Goal: Task Accomplishment & Management: Complete application form

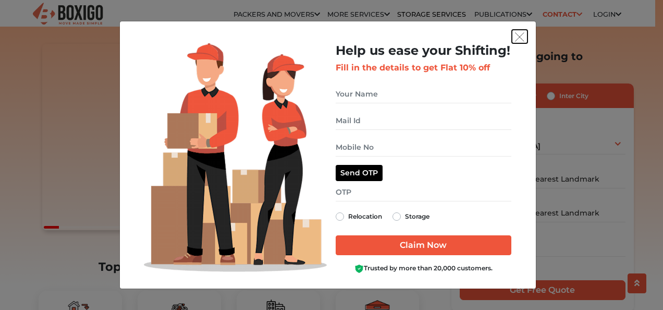
click at [520, 33] on img "get free quote dialog" at bounding box center [519, 36] width 9 height 9
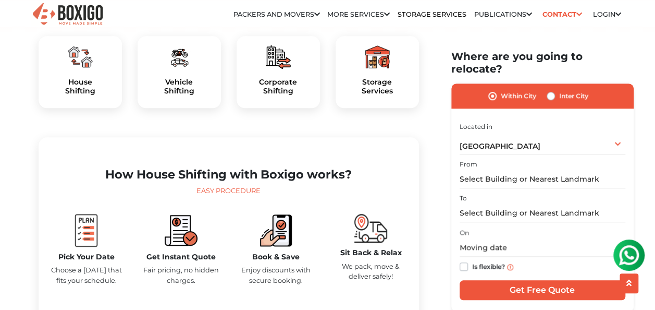
scroll to position [365, 0]
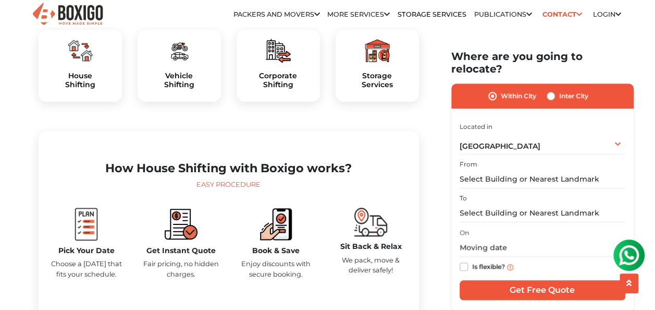
click at [77, 63] on img at bounding box center [80, 50] width 25 height 25
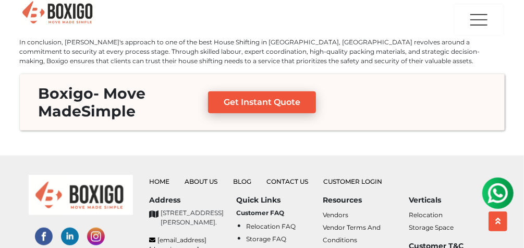
scroll to position [4902, 0]
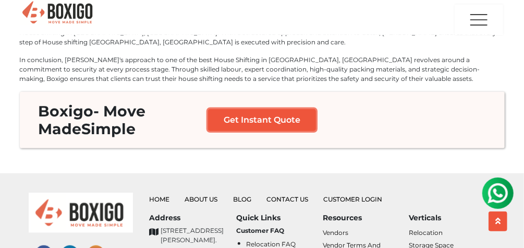
click at [258, 109] on link "Get Instant Quote" at bounding box center [262, 120] width 108 height 22
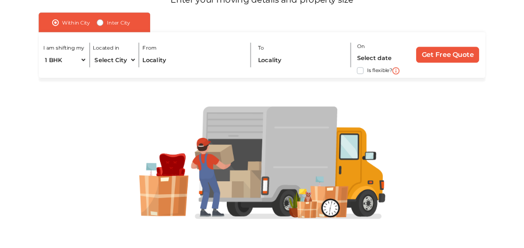
scroll to position [117, 0]
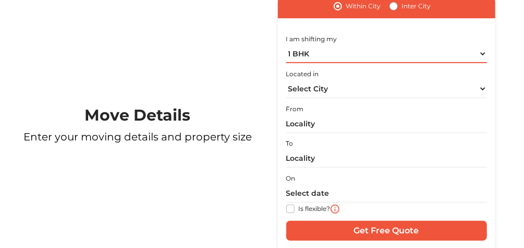
click at [378, 58] on select "1 BHK 2 BHK 3 BHK 3 + BHK FEW ITEMS" at bounding box center [386, 54] width 201 height 18
select select "2 BHK"
click at [286, 45] on select "1 BHK 2 BHK 3 BHK 3 + BHK FEW ITEMS" at bounding box center [386, 54] width 201 height 18
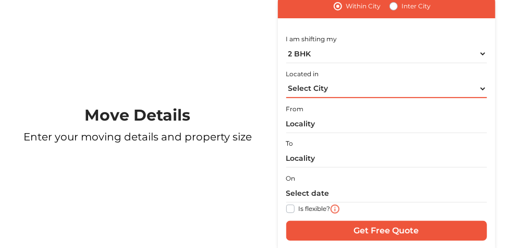
click at [370, 89] on select "Select City [GEOGRAPHIC_DATA] [GEOGRAPHIC_DATA] [GEOGRAPHIC_DATA] [GEOGRAPHIC_D…" at bounding box center [386, 89] width 201 height 18
select select "[GEOGRAPHIC_DATA]"
click at [286, 80] on select "Select City [GEOGRAPHIC_DATA] [GEOGRAPHIC_DATA] [GEOGRAPHIC_DATA] [GEOGRAPHIC_D…" at bounding box center [386, 89] width 201 height 18
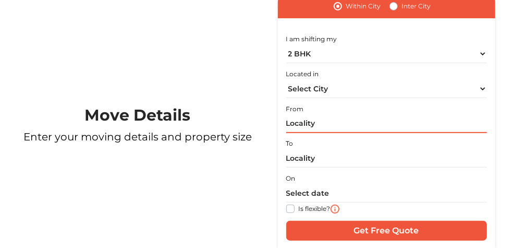
click at [347, 122] on input "text" at bounding box center [386, 124] width 201 height 18
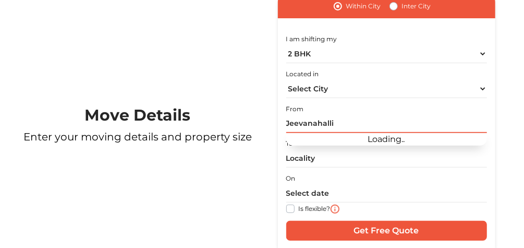
type input "Jeevanahalli"
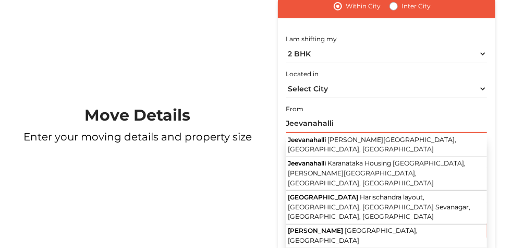
drag, startPoint x: 348, startPoint y: 125, endPoint x: 272, endPoint y: 123, distance: 76.2
click at [272, 123] on form "Within [GEOGRAPHIC_DATA] I am shifting my 1 BHK 2 BHK 3 BHK 3 + BHK FEW ITEMS L…" at bounding box center [386, 123] width 233 height 259
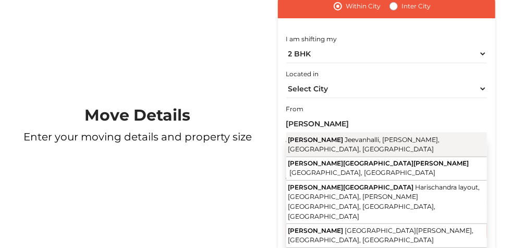
click at [309, 138] on span "[PERSON_NAME]" at bounding box center [315, 140] width 55 height 8
type input "[PERSON_NAME], [GEOGRAPHIC_DATA], [PERSON_NAME][GEOGRAPHIC_DATA], [GEOGRAPHIC_D…"
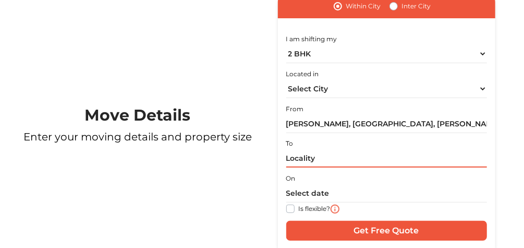
click at [315, 160] on input "text" at bounding box center [386, 158] width 201 height 18
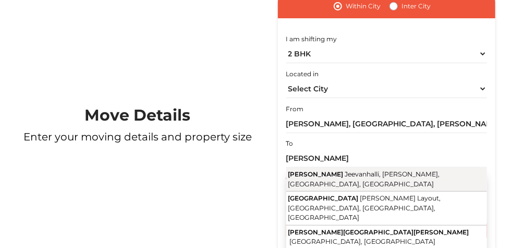
click at [327, 175] on span "[PERSON_NAME]" at bounding box center [315, 174] width 55 height 8
type input "[PERSON_NAME], [GEOGRAPHIC_DATA], [PERSON_NAME][GEOGRAPHIC_DATA], [GEOGRAPHIC_D…"
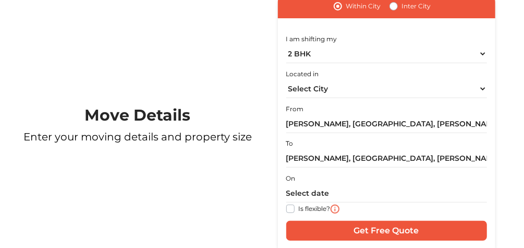
scroll to position [159, 0]
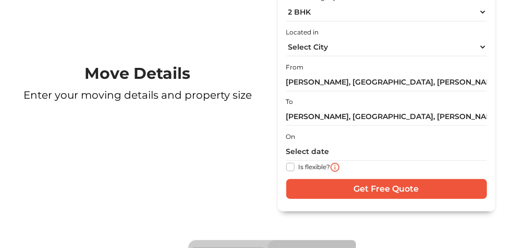
click at [299, 167] on label "Is flexible?" at bounding box center [315, 166] width 32 height 11
click at [288, 167] on input "Is flexible?" at bounding box center [290, 166] width 8 height 10
checkbox input "true"
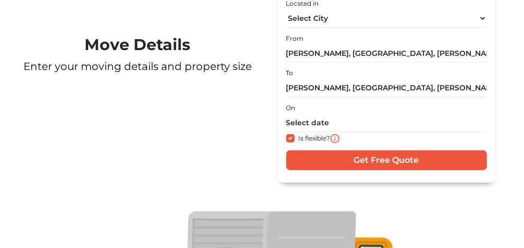
scroll to position [201, 0]
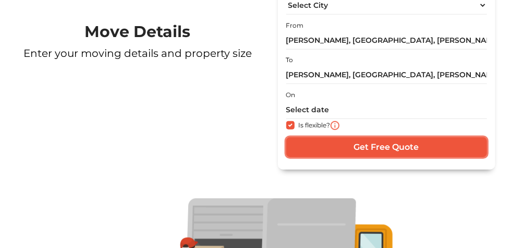
click at [372, 151] on input "Get Free Quote" at bounding box center [386, 147] width 201 height 20
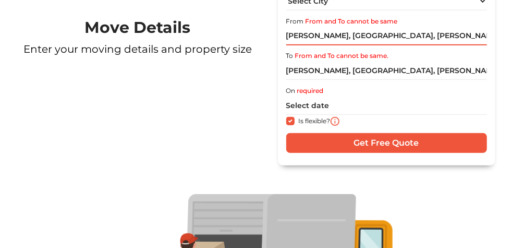
scroll to position [209, 0]
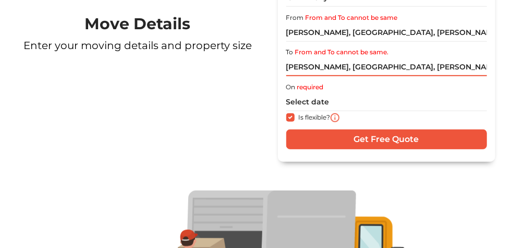
click at [339, 70] on input "[PERSON_NAME], [GEOGRAPHIC_DATA], [PERSON_NAME][GEOGRAPHIC_DATA], [GEOGRAPHIC_D…" at bounding box center [386, 67] width 201 height 18
drag, startPoint x: 337, startPoint y: 63, endPoint x: 281, endPoint y: 70, distance: 56.2
click at [281, 70] on div "Within [GEOGRAPHIC_DATA] I am shifting my 1 BHK 2 BHK 3 BHK 3 + BHK FEW ITEMS L…" at bounding box center [386, 31] width 217 height 259
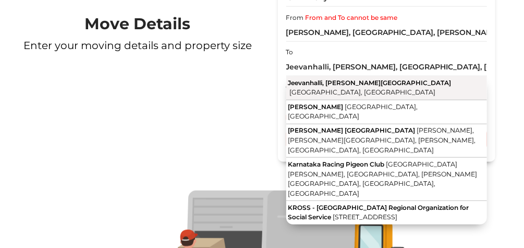
click at [336, 82] on span "Jeevanhalli, [PERSON_NAME][GEOGRAPHIC_DATA]" at bounding box center [369, 83] width 163 height 8
type input "Jeevanhalli, [PERSON_NAME][GEOGRAPHIC_DATA], [GEOGRAPHIC_DATA], [GEOGRAPHIC_DAT…"
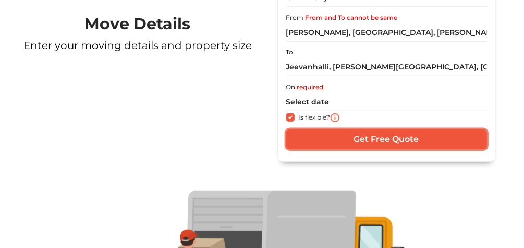
click at [339, 136] on input "Get Free Quote" at bounding box center [386, 139] width 201 height 20
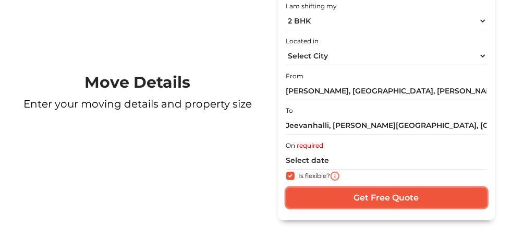
scroll to position [167, 0]
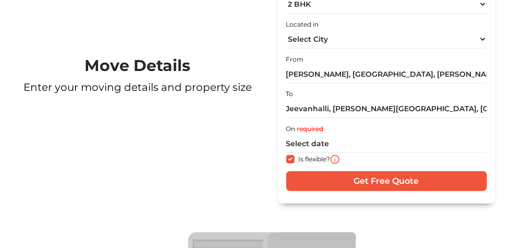
click at [329, 128] on div "On required Is flexible?" at bounding box center [386, 139] width 201 height 35
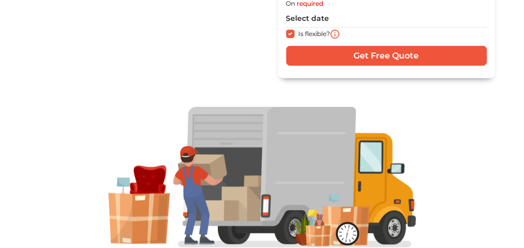
scroll to position [250, 0]
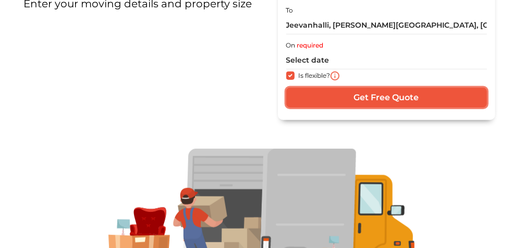
click at [371, 98] on input "Get Free Quote" at bounding box center [386, 98] width 201 height 20
click at [332, 100] on input "Get Free Quote" at bounding box center [386, 98] width 201 height 20
click at [374, 100] on input "Get Free Quote" at bounding box center [386, 98] width 201 height 20
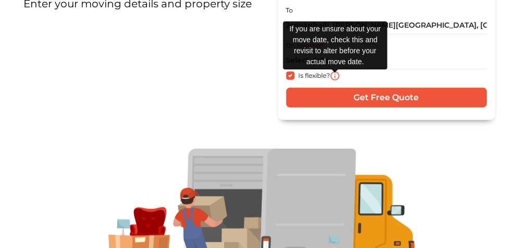
click at [332, 75] on img at bounding box center [335, 75] width 9 height 9
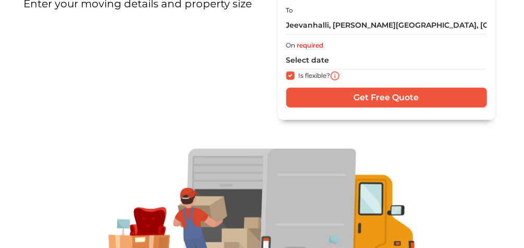
click at [299, 76] on label "Is flexible?" at bounding box center [315, 74] width 32 height 11
click at [288, 76] on input "Is flexible?" at bounding box center [290, 74] width 8 height 10
checkbox input "false"
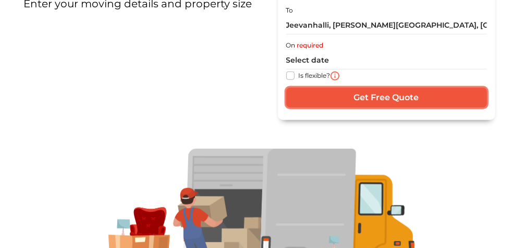
click at [327, 96] on input "Get Free Quote" at bounding box center [386, 98] width 201 height 20
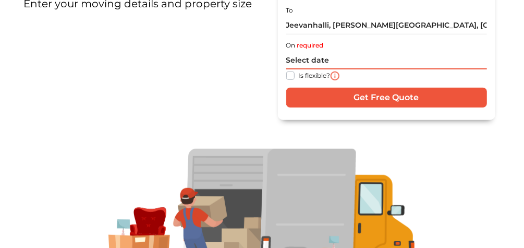
click at [315, 52] on input "text" at bounding box center [386, 60] width 201 height 18
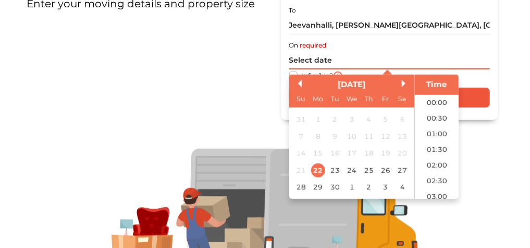
scroll to position [519, 0]
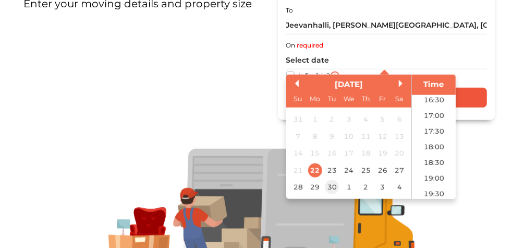
click at [330, 188] on div "30" at bounding box center [331, 187] width 14 height 14
type input "[DATE] 12:00 AM"
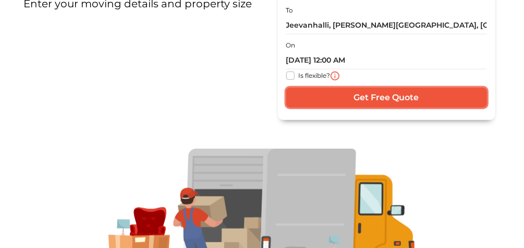
click at [350, 103] on input "Get Free Quote" at bounding box center [386, 98] width 201 height 20
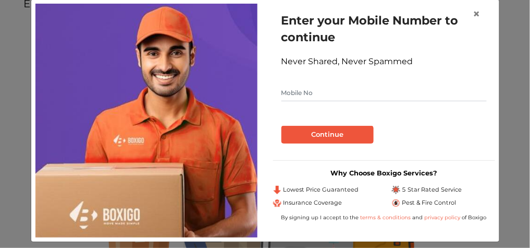
scroll to position [24, 0]
